Goal: Task Accomplishment & Management: Complete application form

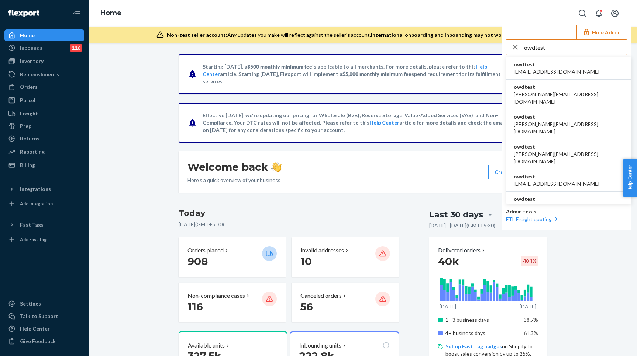
type input "owdtest"
click at [537, 65] on span "owdtest" at bounding box center [557, 64] width 86 height 7
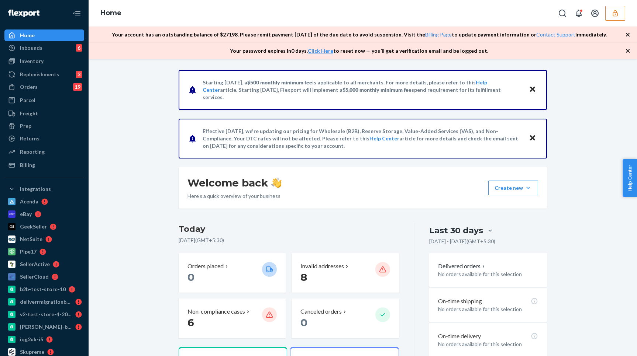
click at [611, 16] on icon "button" at bounding box center [614, 13] width 7 height 7
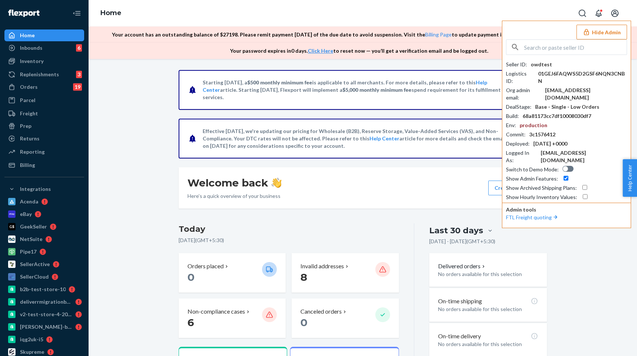
click at [603, 27] on button "Hide Admin" at bounding box center [601, 32] width 51 height 15
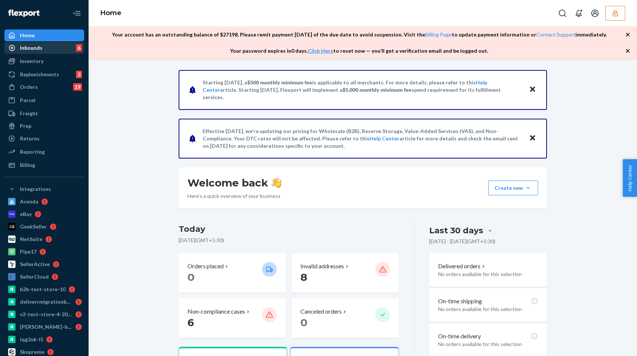
click at [45, 43] on div "Inbounds 6" at bounding box center [44, 48] width 78 height 10
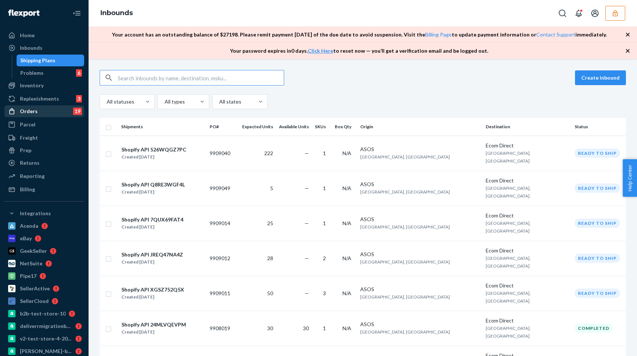
click at [39, 114] on div "Orders 19" at bounding box center [44, 111] width 78 height 10
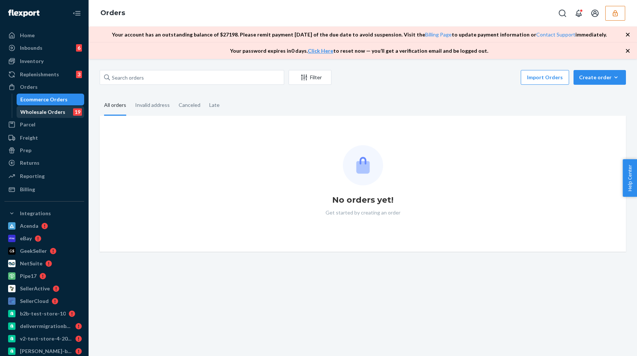
click at [42, 113] on div "Wholesale Orders" at bounding box center [42, 111] width 45 height 7
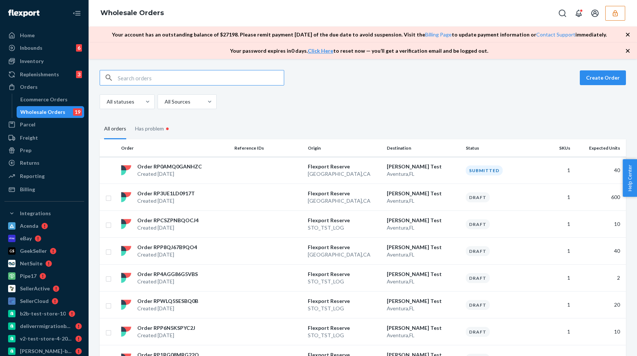
click at [629, 53] on icon "button" at bounding box center [627, 50] width 7 height 7
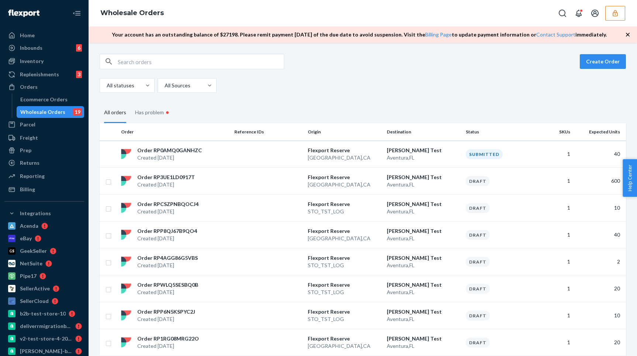
click at [629, 37] on icon "button" at bounding box center [627, 34] width 7 height 7
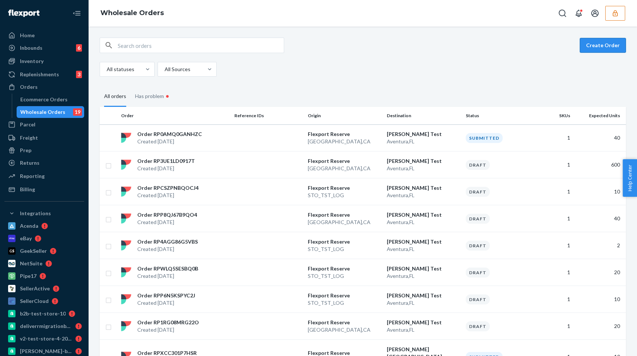
click at [601, 44] on button "Create Order" at bounding box center [603, 45] width 46 height 15
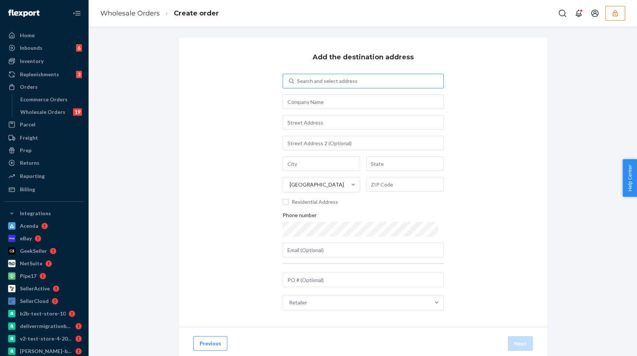
click at [344, 83] on div "Search and select address" at bounding box center [327, 80] width 61 height 7
click at [298, 83] on input "Search and select address" at bounding box center [297, 80] width 1 height 7
type input "test"
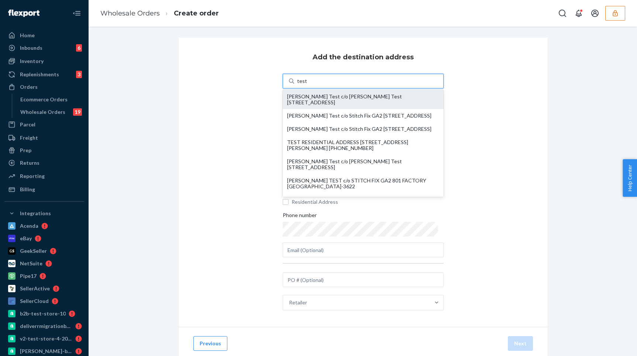
click at [317, 104] on div "Shubham Test c/o Shubham Test 19501 Biscayne Blvd Aventura, FL 33180" at bounding box center [363, 100] width 152 height 12
click at [307, 85] on input "test" at bounding box center [302, 80] width 10 height 7
type input "Shubham Test"
type input "Aventura"
type input "FL"
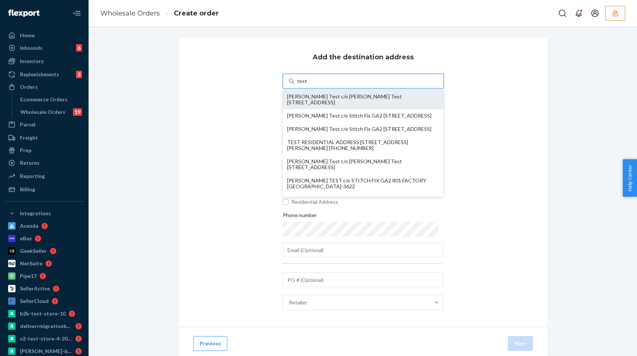
type input "33180"
type input "19501 Biscayne Blvd"
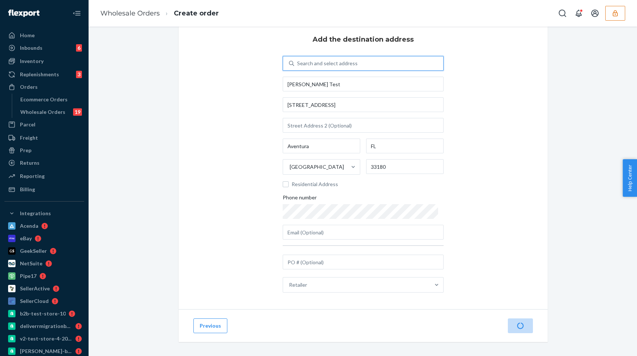
scroll to position [21, 0]
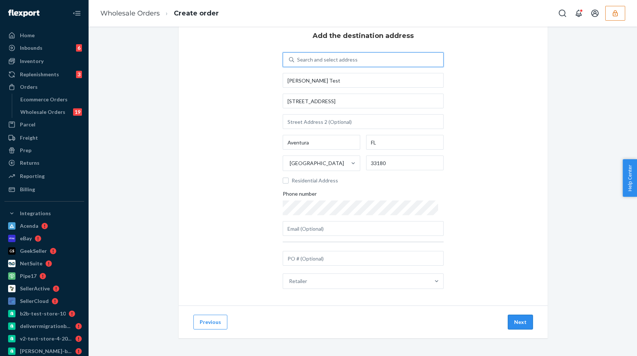
click at [519, 321] on button "Next" at bounding box center [520, 322] width 25 height 15
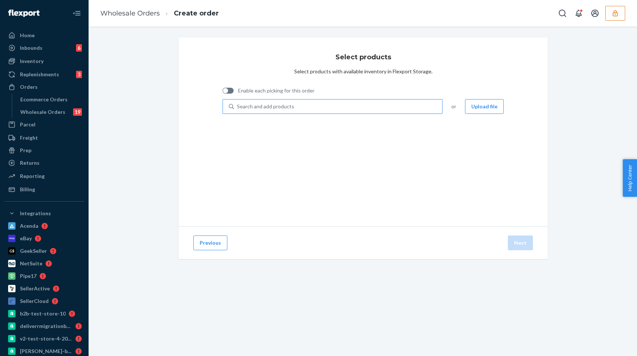
click at [278, 106] on div "Search and add products" at bounding box center [265, 106] width 57 height 7
click at [238, 106] on input "Search and add products" at bounding box center [237, 106] width 1 height 7
type input "tes"
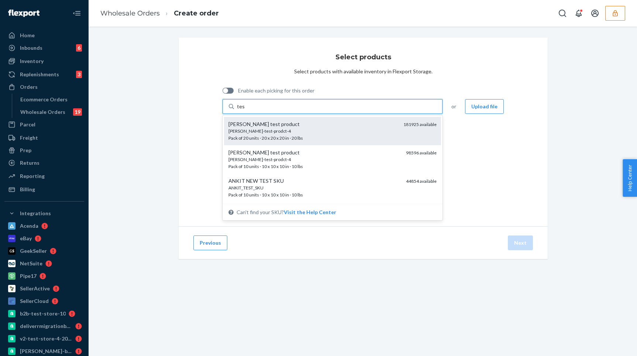
click at [300, 134] on div "pranav-test-prodct-4 Pack of 20 units · 20 x 20 x 20 in · 20 lbs" at bounding box center [312, 135] width 169 height 14
click at [245, 110] on input "tes" at bounding box center [241, 106] width 8 height 7
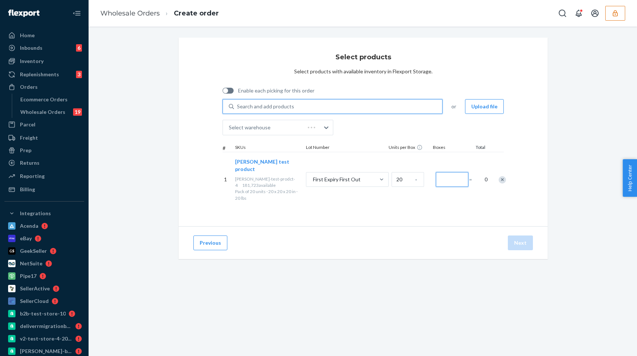
click at [437, 177] on input "Number of boxes" at bounding box center [452, 179] width 32 height 15
type input "60"
click at [524, 244] on button "Next" at bounding box center [520, 243] width 25 height 15
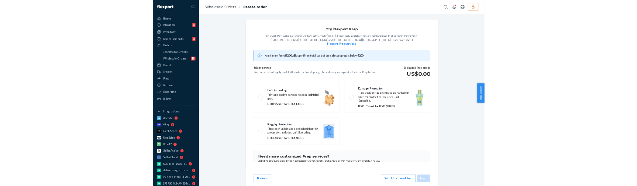
scroll to position [48, 0]
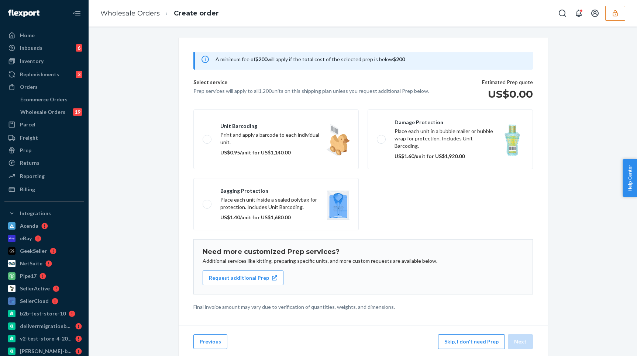
click at [441, 170] on fieldset "Unit barcoding Print and apply a barcode to each individual unit. US$0.95/unit …" at bounding box center [363, 170] width 348 height 127
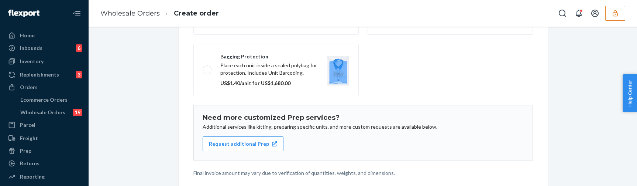
scroll to position [190, 0]
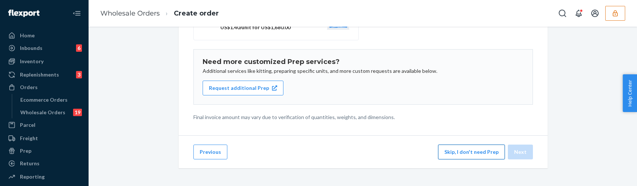
click at [451, 155] on button "Skip, I don't need Prep" at bounding box center [471, 151] width 67 height 15
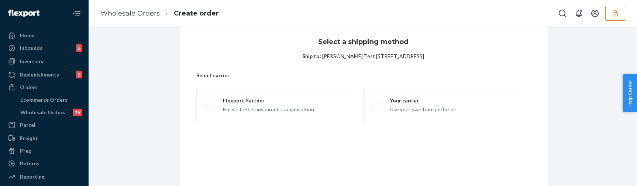
scroll to position [0, 0]
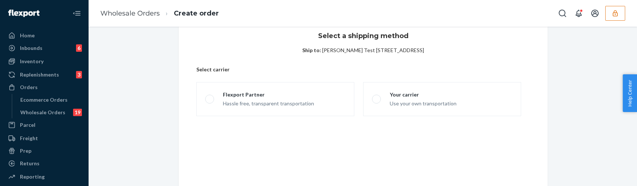
click at [307, 105] on div "Hassle free, transparent transportation" at bounding box center [268, 102] width 91 height 9
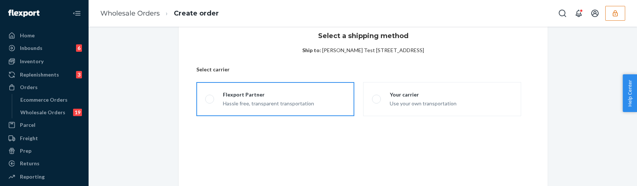
click at [210, 101] on input "Flexport Partner Hassle free, transparent transportation" at bounding box center [207, 99] width 5 height 5
radio input "true"
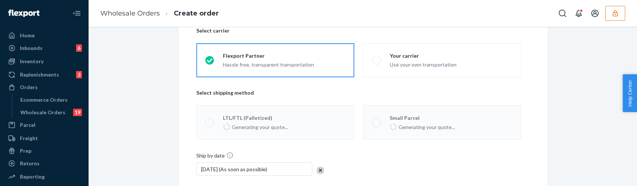
scroll to position [59, 0]
click at [373, 127] on span at bounding box center [376, 123] width 9 height 9
click at [385, 124] on div "Small Parcel Generating your quote..." at bounding box center [418, 123] width 74 height 17
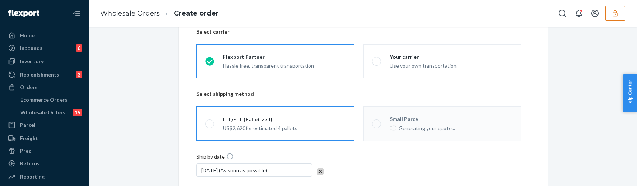
click at [258, 130] on div "US$2,620 for estimated 4 pallets" at bounding box center [260, 127] width 75 height 9
click at [210, 126] on input "LTL/FTL (Palletized) US$2,620 for estimated 4 pallets" at bounding box center [207, 123] width 5 height 5
radio input "true"
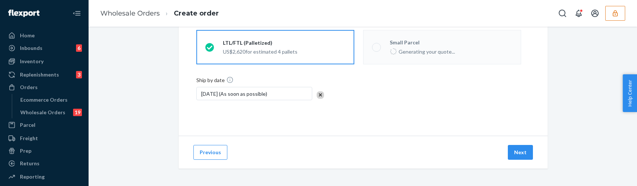
scroll to position [135, 0]
click at [512, 148] on button "Next" at bounding box center [520, 152] width 25 height 15
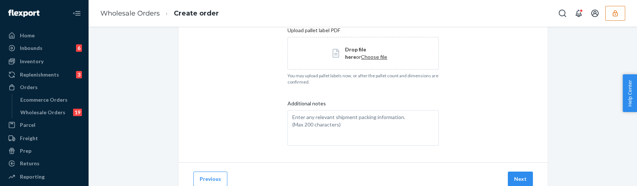
scroll to position [218, 0]
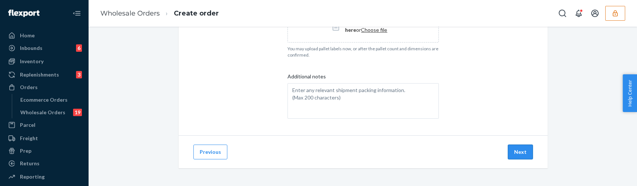
click at [513, 150] on button "Next" at bounding box center [520, 151] width 25 height 15
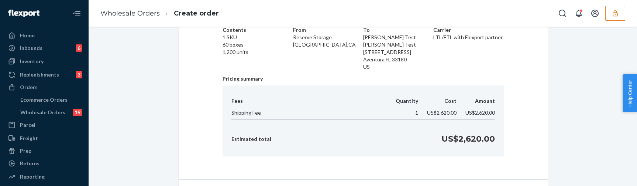
scroll to position [66, 0]
